Goal: Task Accomplishment & Management: Manage account settings

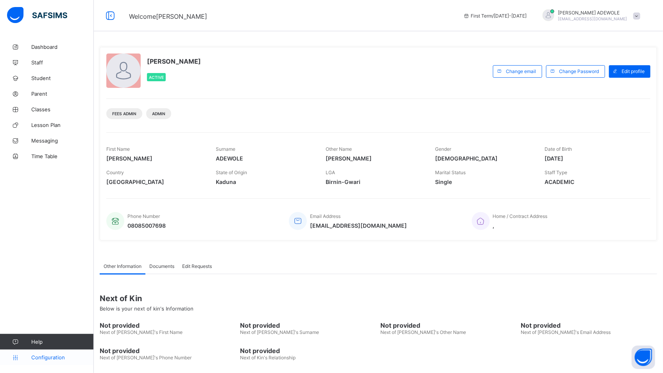
click at [54, 359] on span "Configuration" at bounding box center [62, 357] width 62 height 6
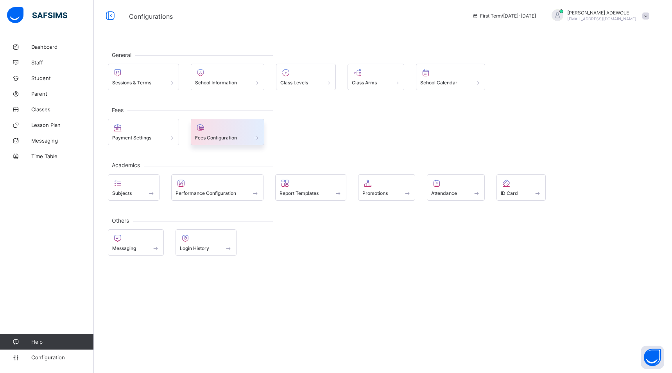
click at [223, 139] on span "Fees Configuration" at bounding box center [216, 138] width 42 height 6
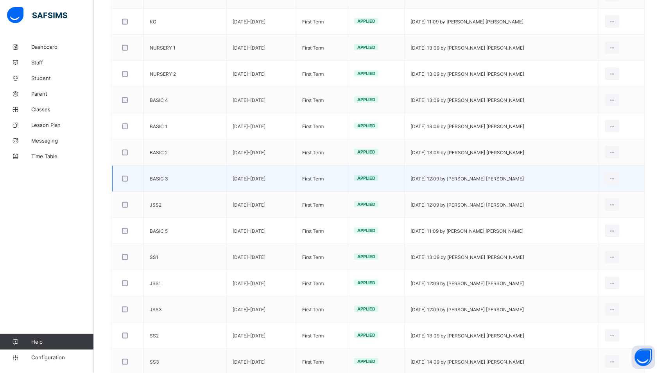
scroll to position [224, 0]
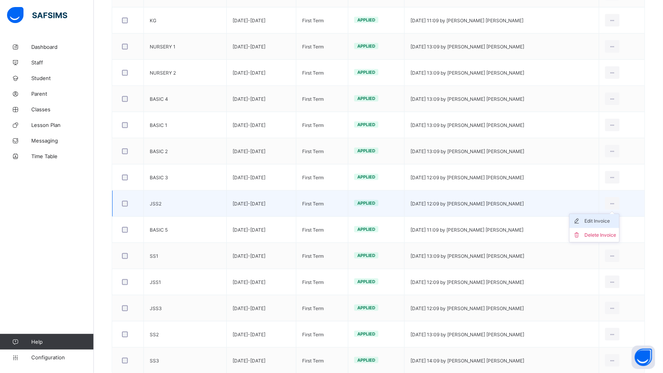
click at [603, 224] on div "Edit Invoice" at bounding box center [600, 221] width 32 height 8
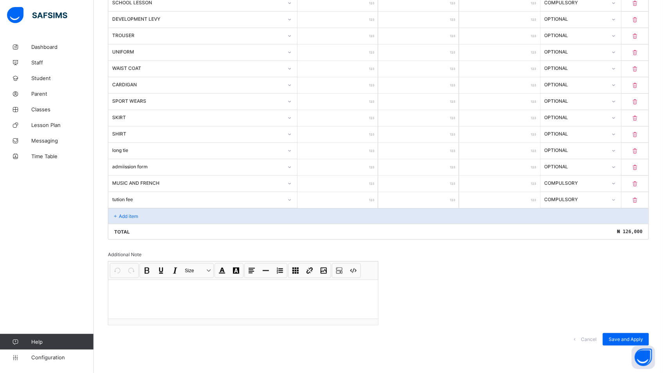
scroll to position [304, 0]
click at [625, 341] on span "Save and Apply" at bounding box center [625, 339] width 34 height 6
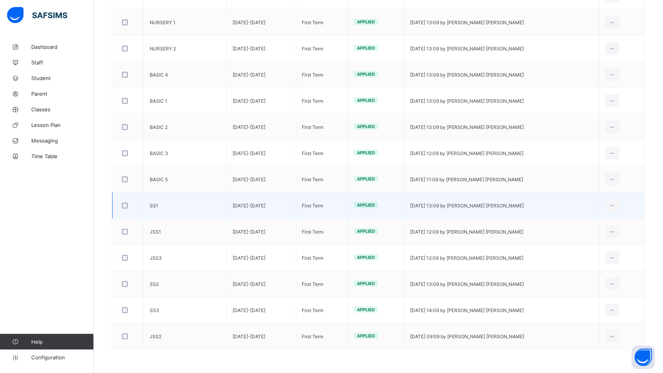
scroll to position [251, 0]
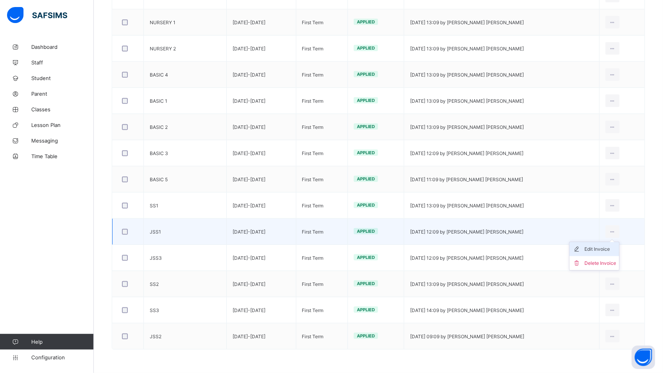
click at [601, 247] on div "Edit Invoice" at bounding box center [600, 249] width 32 height 8
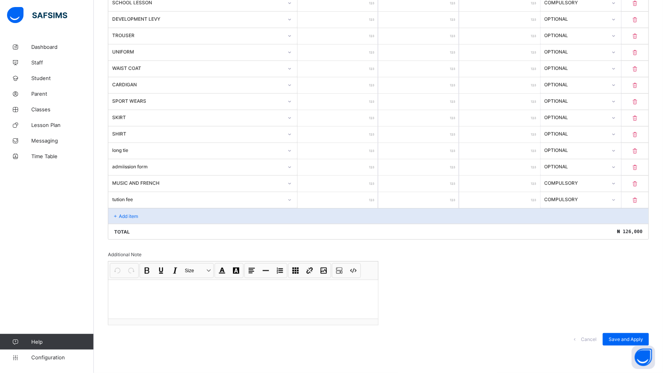
scroll to position [304, 0]
click at [631, 339] on span "Save and Apply" at bounding box center [625, 339] width 34 height 6
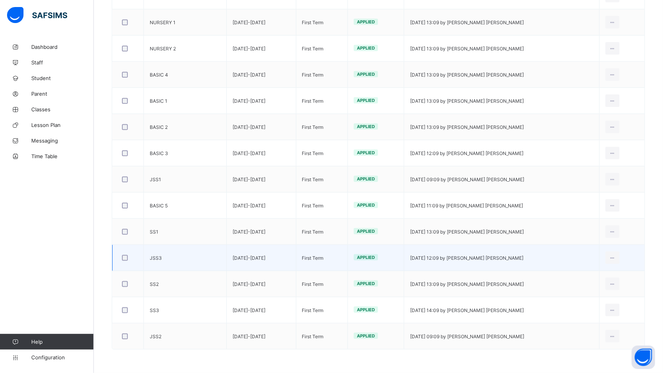
scroll to position [251, 0]
click at [606, 274] on div "Edit Invoice" at bounding box center [600, 276] width 32 height 8
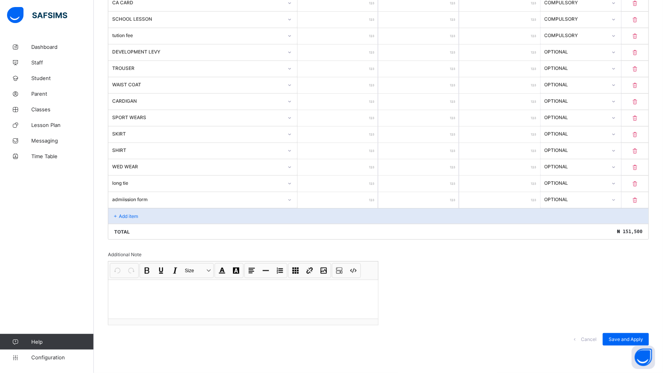
scroll to position [304, 0]
click at [627, 338] on span "Save and Apply" at bounding box center [625, 339] width 34 height 6
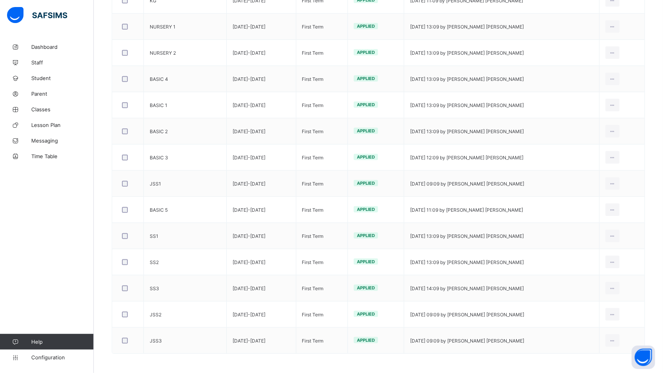
scroll to position [251, 0]
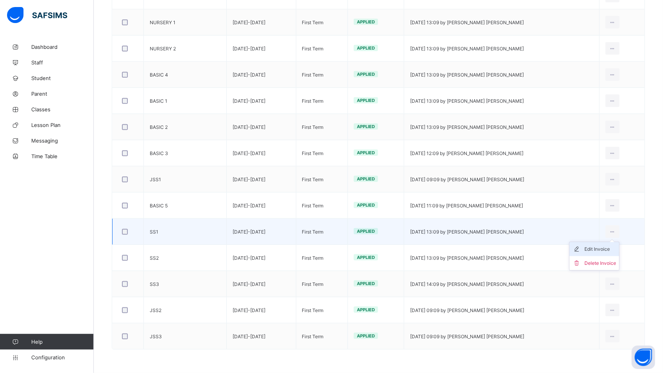
click at [614, 247] on div "Edit Invoice" at bounding box center [600, 249] width 32 height 8
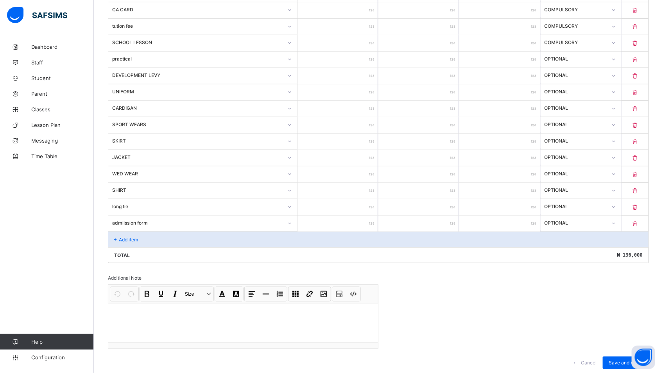
scroll to position [304, 0]
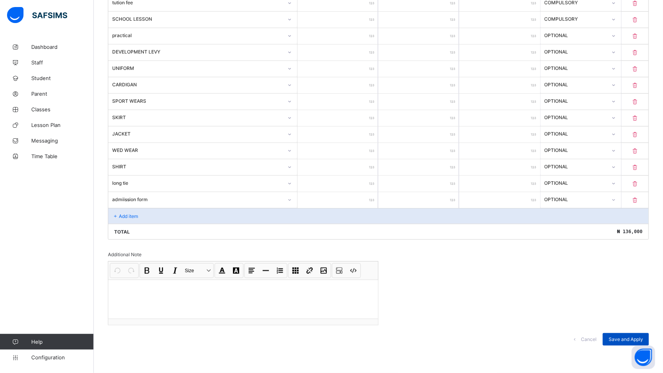
click at [629, 339] on span "Save and Apply" at bounding box center [625, 339] width 34 height 6
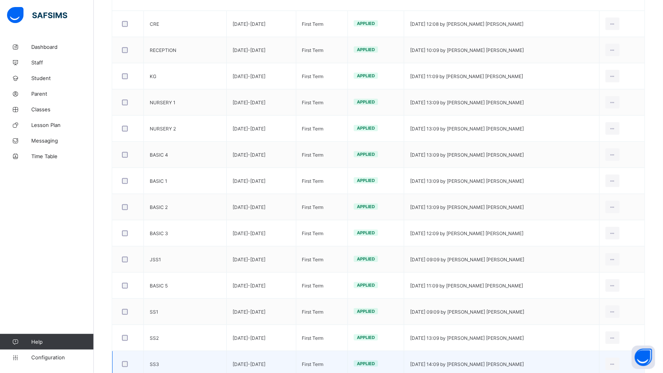
scroll to position [251, 0]
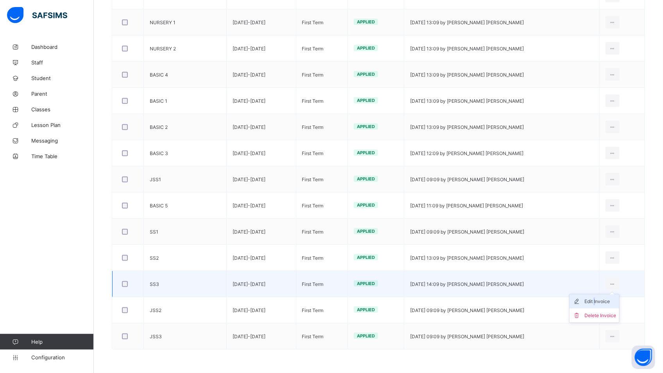
click at [600, 304] on div "Edit Invoice" at bounding box center [600, 302] width 32 height 8
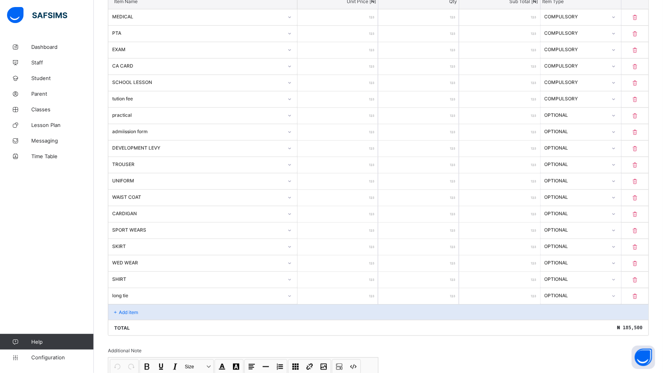
scroll to position [320, 0]
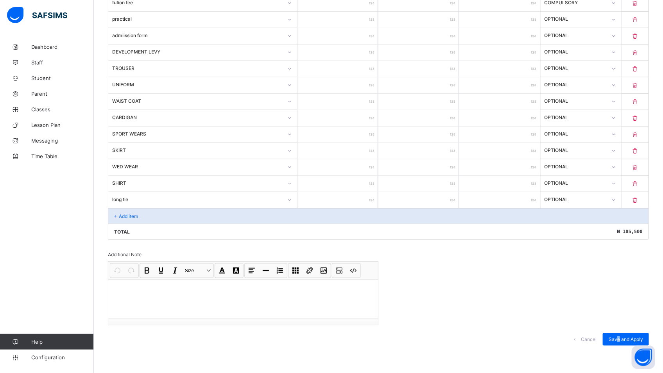
drag, startPoint x: 625, startPoint y: 338, endPoint x: 631, endPoint y: 332, distance: 8.3
click at [631, 332] on div "Cancel Save and Apply" at bounding box center [378, 339] width 541 height 28
